Goal: Information Seeking & Learning: Find specific fact

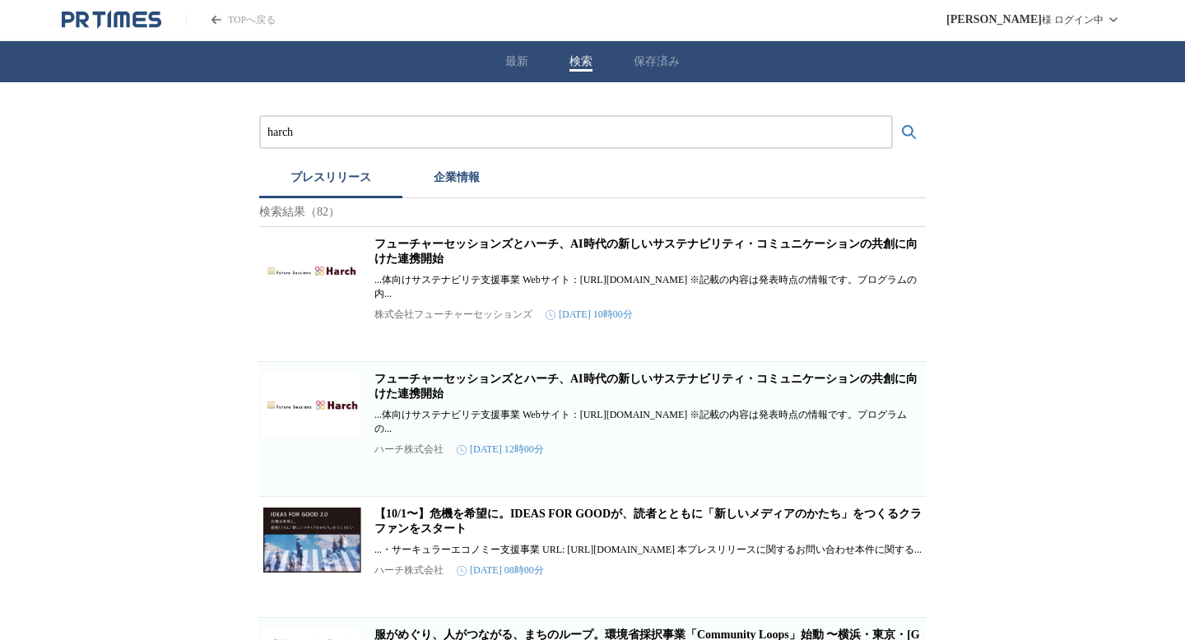
click at [551, 146] on div "harch" at bounding box center [575, 132] width 633 height 34
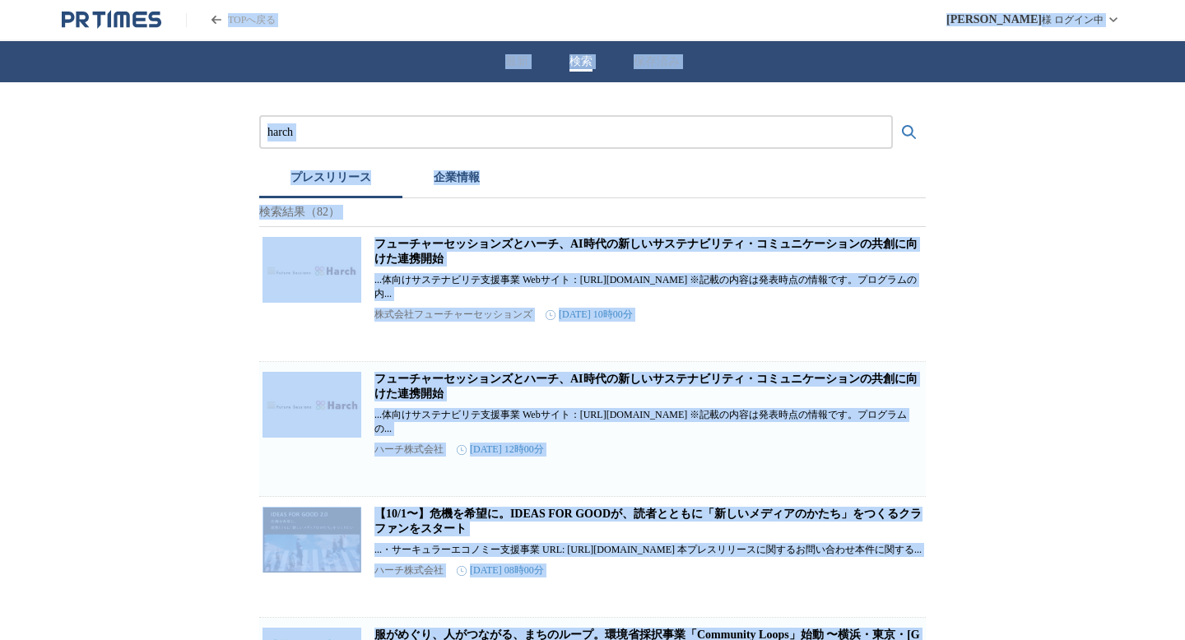
click at [463, 128] on input "harch" at bounding box center [575, 132] width 617 height 18
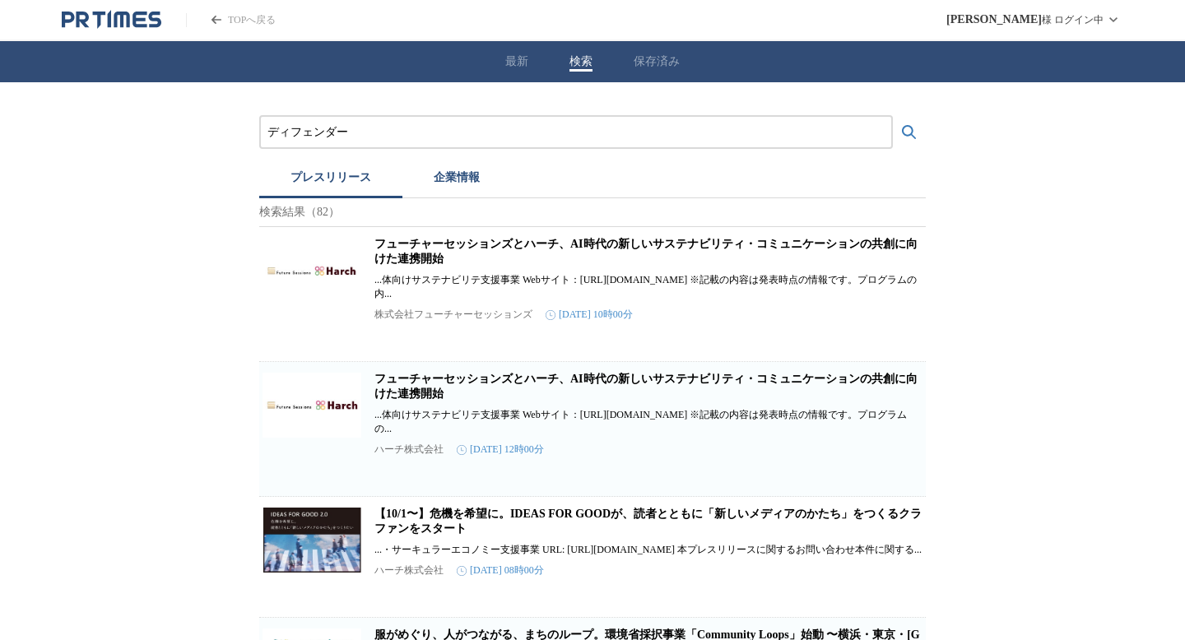
click at [893, 116] on button "検索する" at bounding box center [909, 132] width 33 height 33
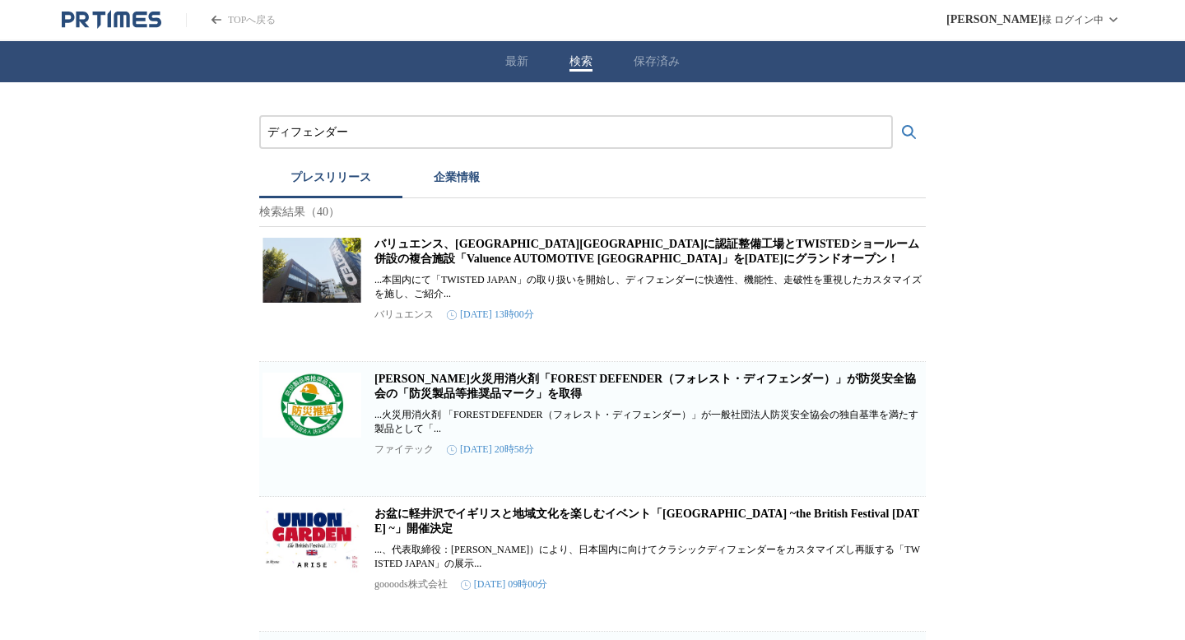
drag, startPoint x: 365, startPoint y: 129, endPoint x: 193, endPoint y: 129, distance: 171.9
paste input "DEFENDER"
click at [893, 116] on button "検索する" at bounding box center [909, 132] width 33 height 33
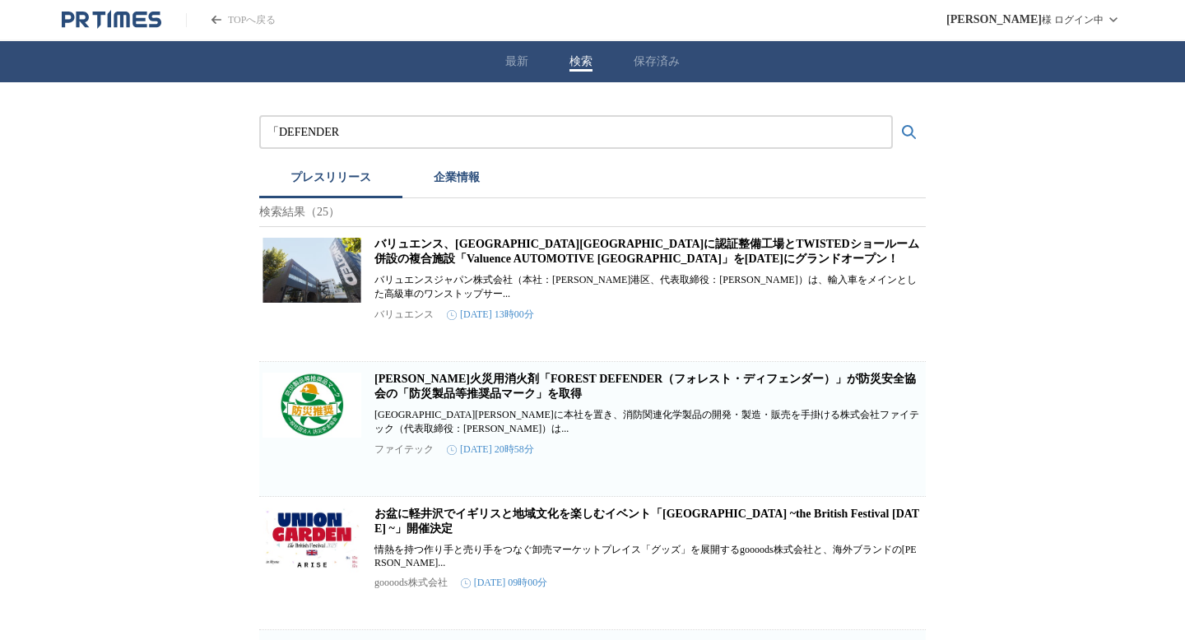
click at [277, 135] on input "「DEFENDER" at bounding box center [575, 132] width 617 height 18
click at [893, 116] on button "検索する" at bounding box center [909, 132] width 33 height 33
type input "DEFENDER"
click at [893, 116] on button "検索する" at bounding box center [909, 132] width 33 height 33
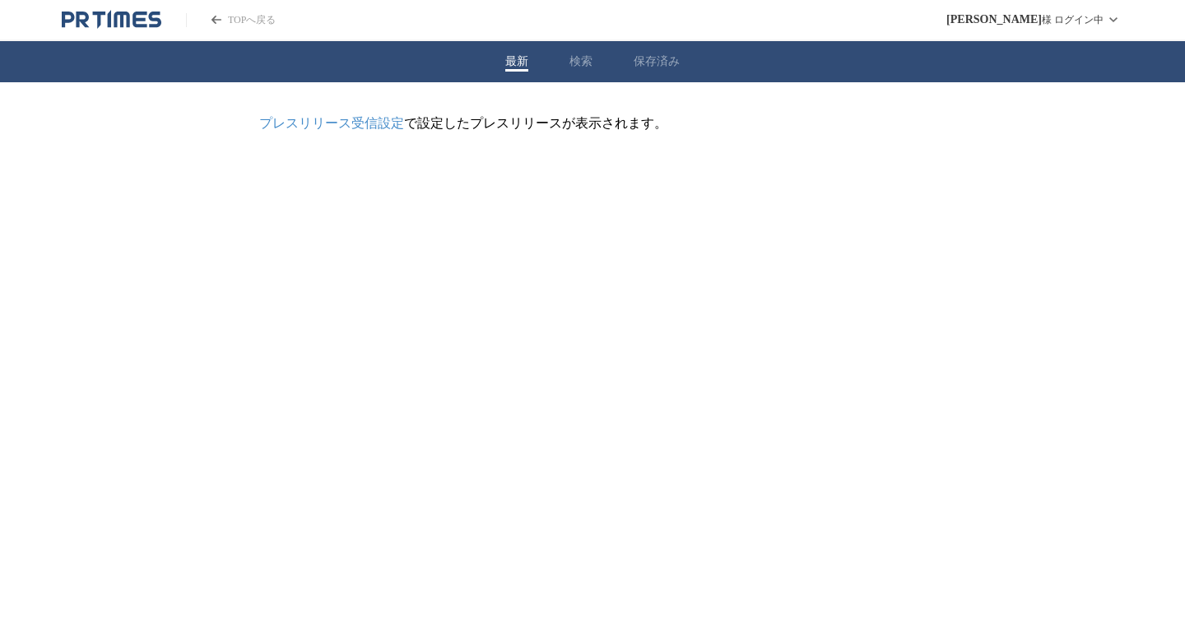
click at [508, 58] on button "最新" at bounding box center [516, 61] width 23 height 15
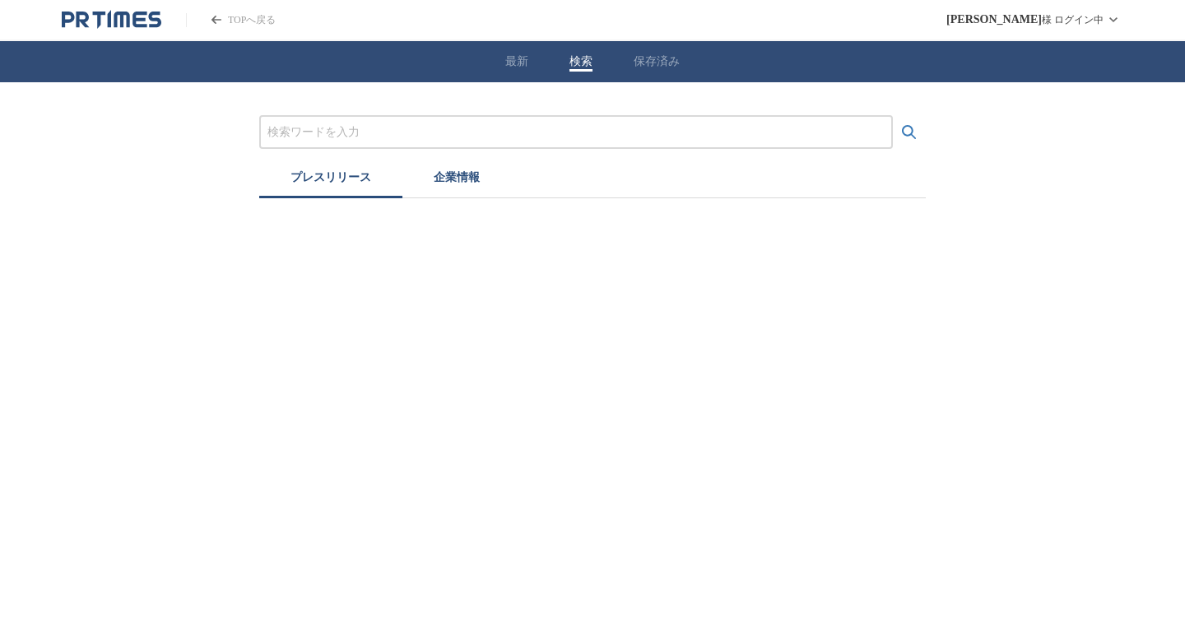
click at [592, 61] on div "最新 検索 保存済み" at bounding box center [592, 61] width 1185 height 41
click at [471, 142] on div at bounding box center [575, 132] width 633 height 34
